Goal: Task Accomplishment & Management: Use online tool/utility

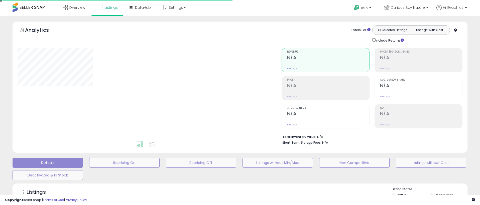
type input "**********"
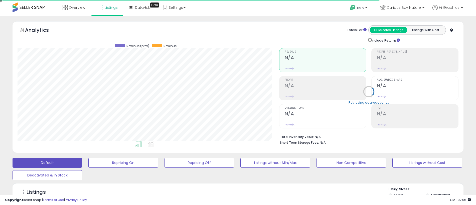
scroll to position [103, 262]
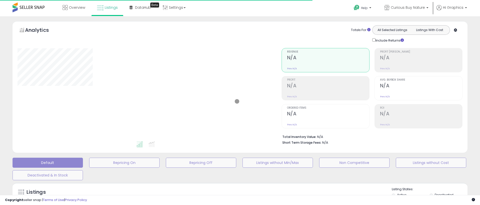
type input "**********"
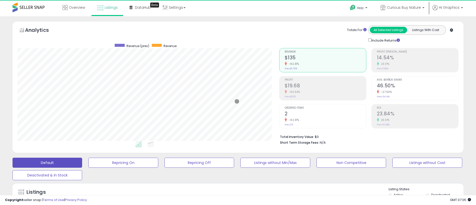
scroll to position [103, 262]
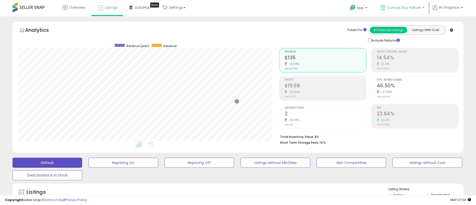
click at [405, 8] on span "Curious Buy Nature" at bounding box center [404, 7] width 34 height 5
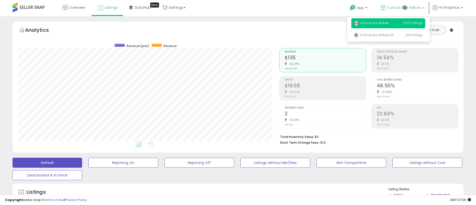
click at [389, 24] on p "Curious Buy Nature 2,527 listings" at bounding box center [388, 23] width 74 height 10
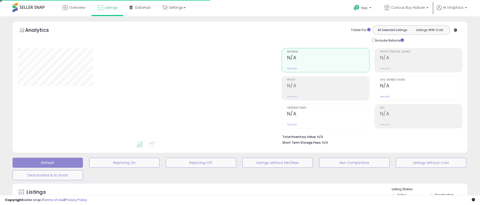
type input "**********"
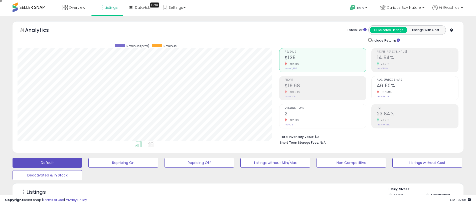
scroll to position [125, 0]
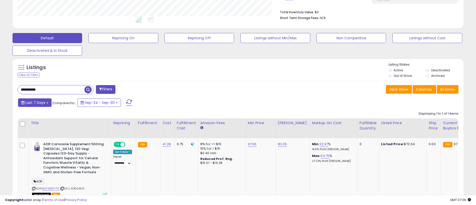
click at [35, 102] on span "Last 7 Days" at bounding box center [36, 102] width 20 height 5
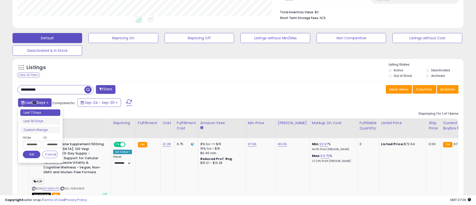
type input "**********"
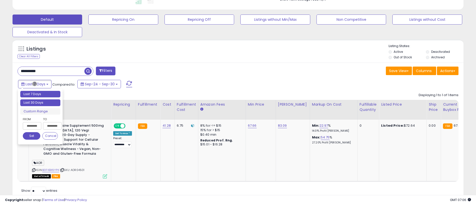
click at [40, 103] on li "Last 30 Days" at bounding box center [40, 102] width 40 height 7
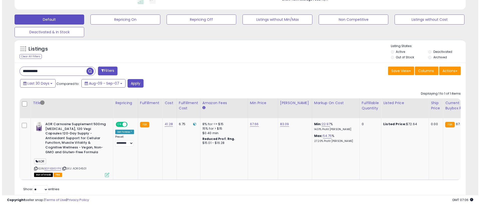
scroll to position [111, 0]
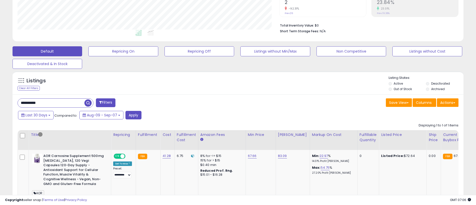
click at [106, 103] on button "Filters" at bounding box center [106, 102] width 20 height 9
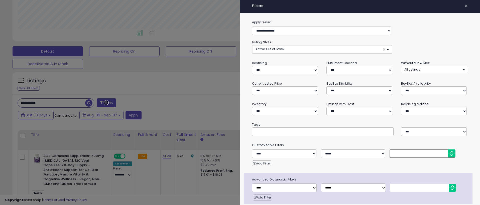
scroll to position [20, 0]
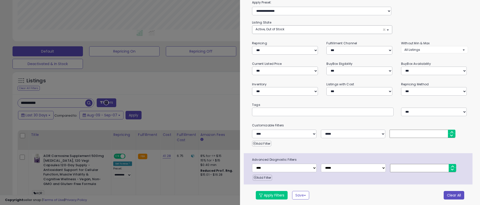
click at [450, 194] on button "Clear All" at bounding box center [453, 195] width 21 height 9
select select "*"
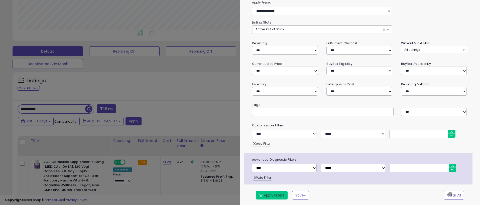
click at [271, 194] on button "Apply Filters" at bounding box center [272, 195] width 32 height 9
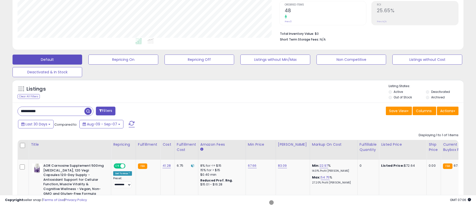
scroll to position [103, 262]
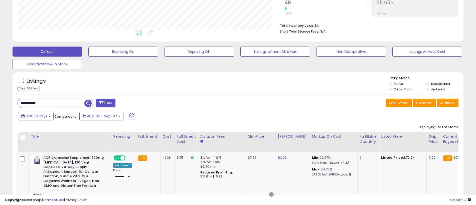
click at [88, 102] on span "button" at bounding box center [87, 103] width 7 height 7
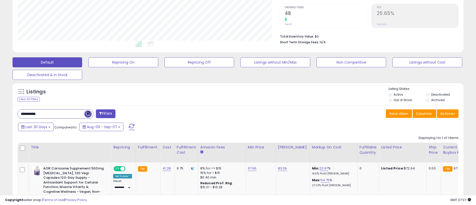
scroll to position [111, 0]
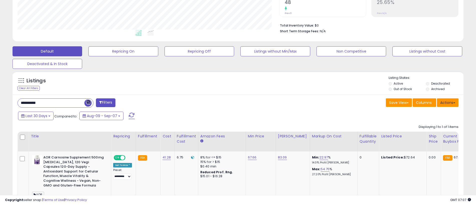
click at [448, 102] on button "Actions" at bounding box center [448, 102] width 22 height 9
click at [427, 134] on link "Export All Columns" at bounding box center [427, 135] width 55 height 8
